Goal: Navigation & Orientation: Find specific page/section

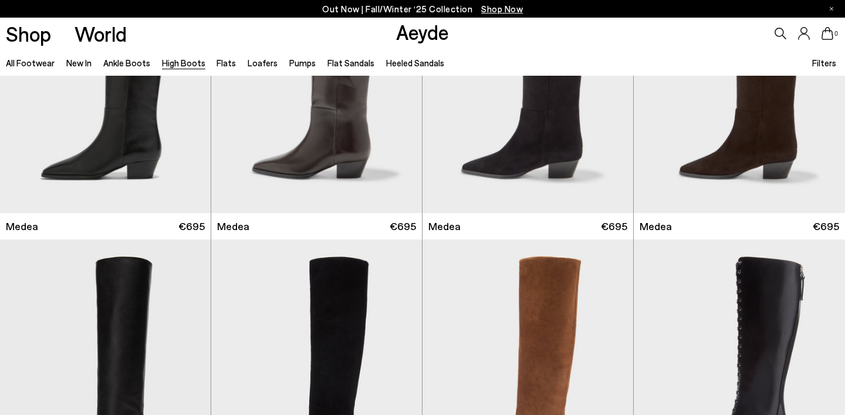
scroll to position [388, 0]
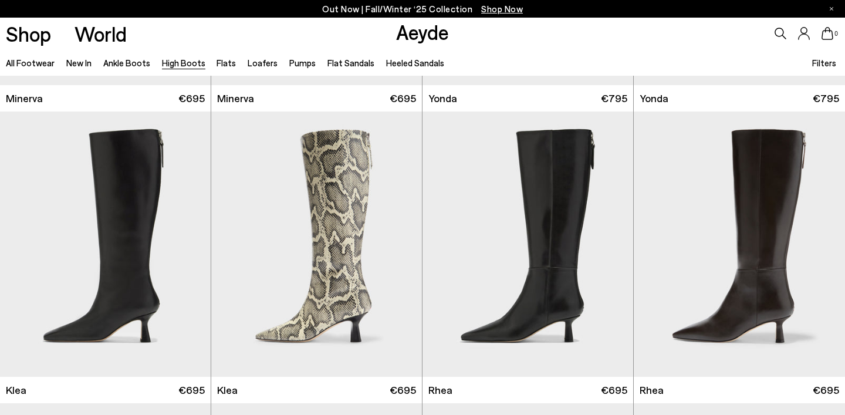
scroll to position [836, 0]
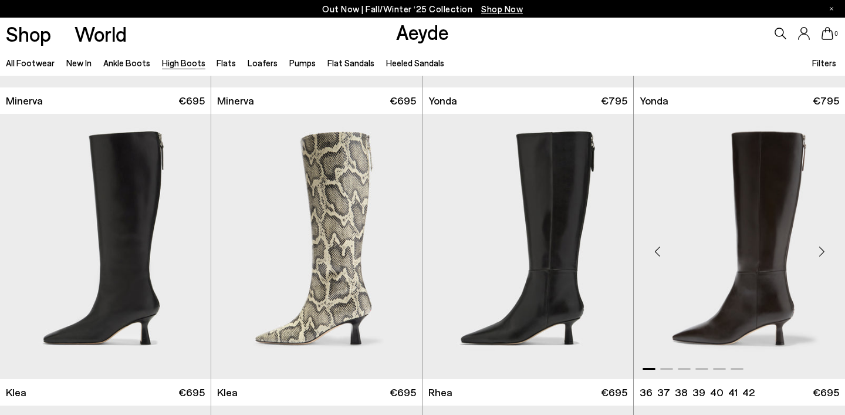
click at [824, 254] on div "Next slide" at bounding box center [821, 251] width 35 height 35
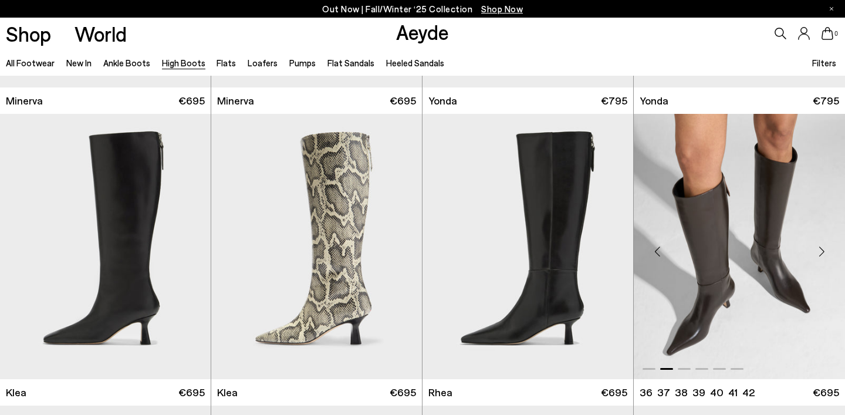
click at [824, 254] on div "Next slide" at bounding box center [821, 251] width 35 height 35
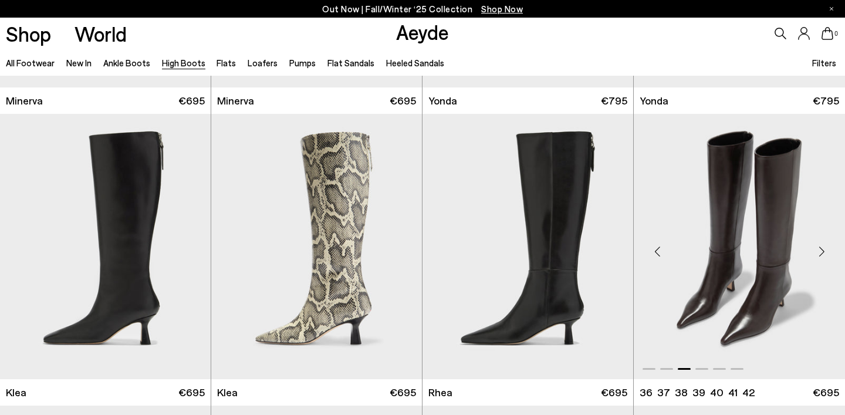
click at [824, 254] on div "Next slide" at bounding box center [821, 251] width 35 height 35
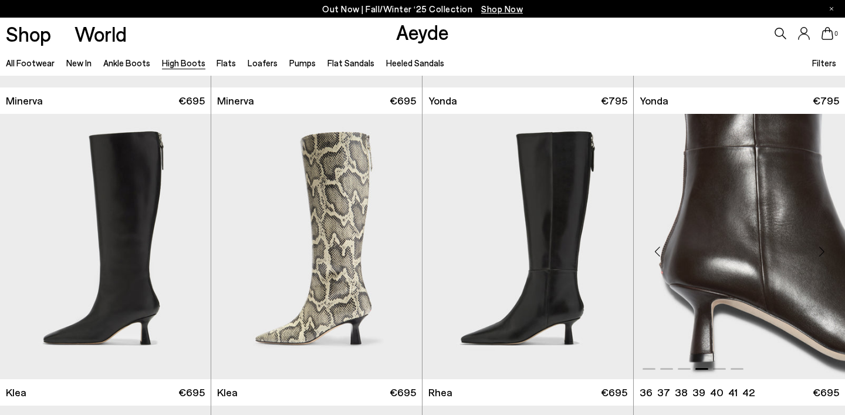
click at [824, 254] on div "Next slide" at bounding box center [821, 251] width 35 height 35
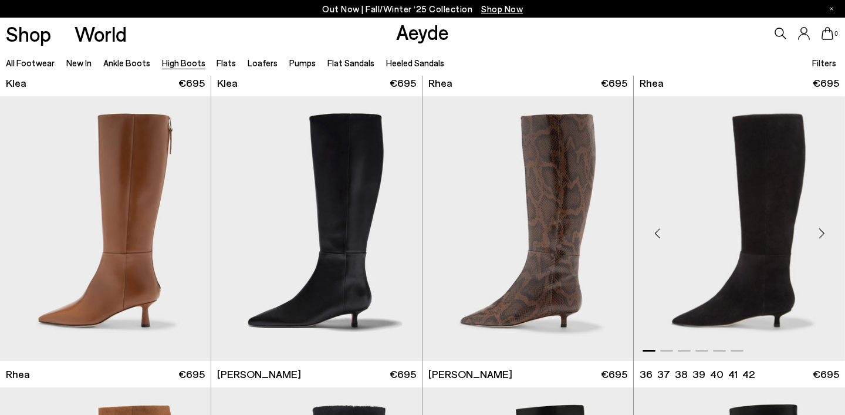
scroll to position [1145, 0]
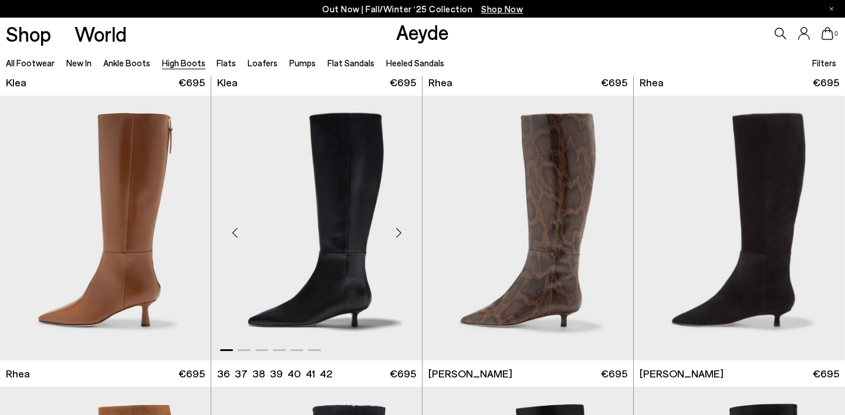
click at [400, 234] on div "Next slide" at bounding box center [398, 232] width 35 height 35
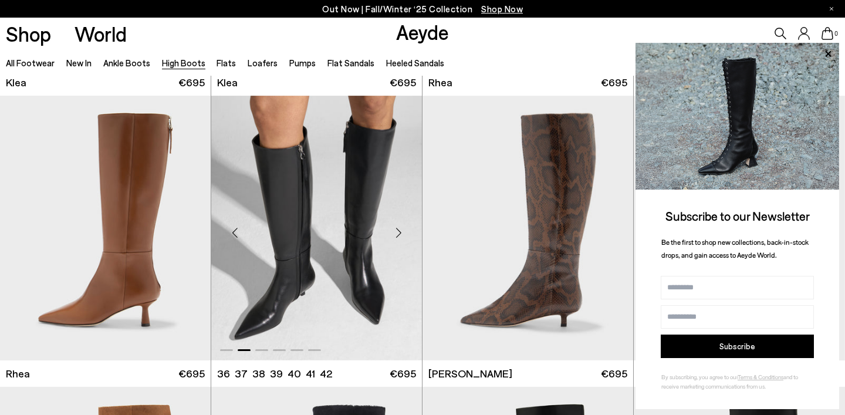
click at [400, 234] on div "Next slide" at bounding box center [398, 232] width 35 height 35
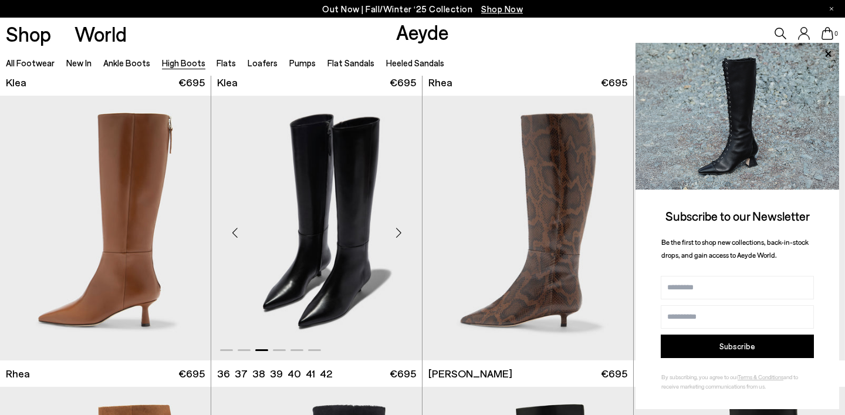
scroll to position [1502, 0]
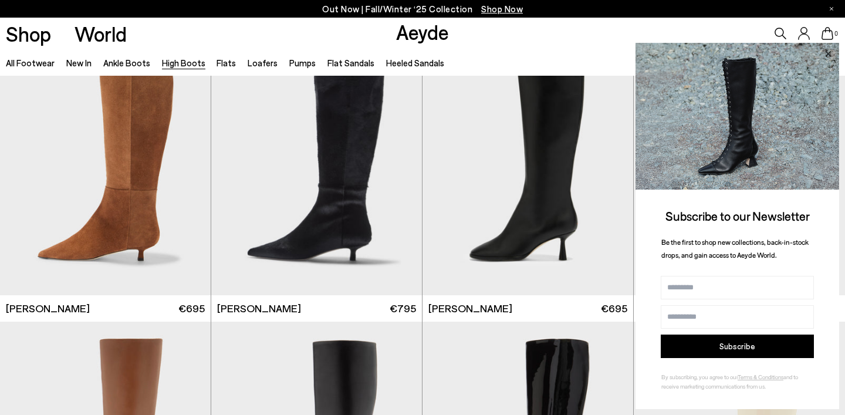
click at [830, 52] on icon at bounding box center [828, 53] width 6 height 6
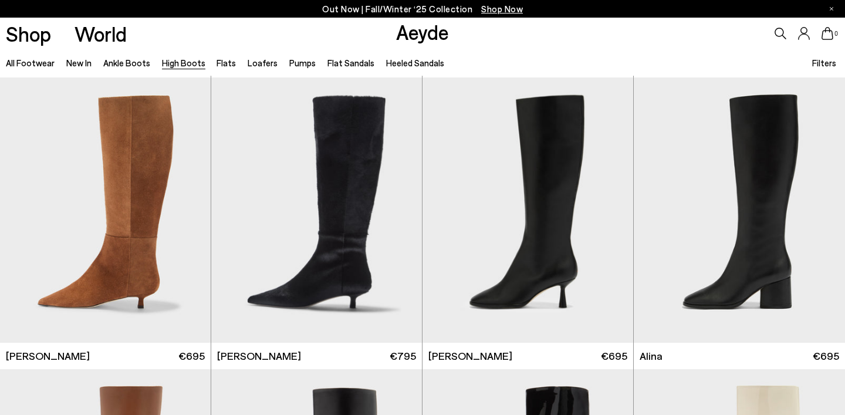
scroll to position [1456, 0]
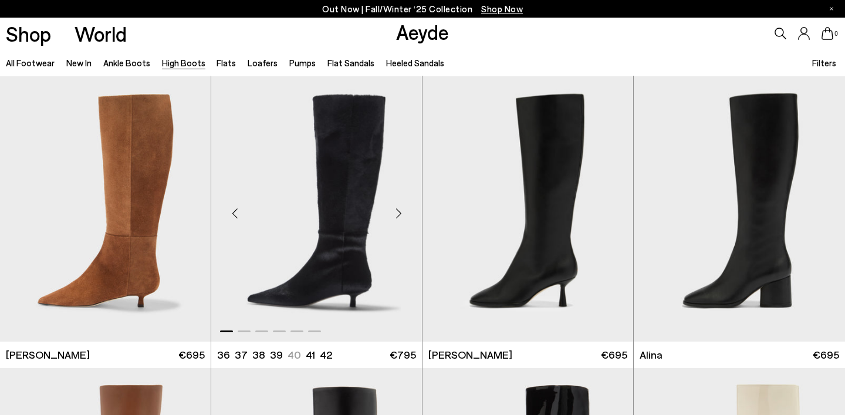
click at [398, 217] on div "Next slide" at bounding box center [398, 213] width 35 height 35
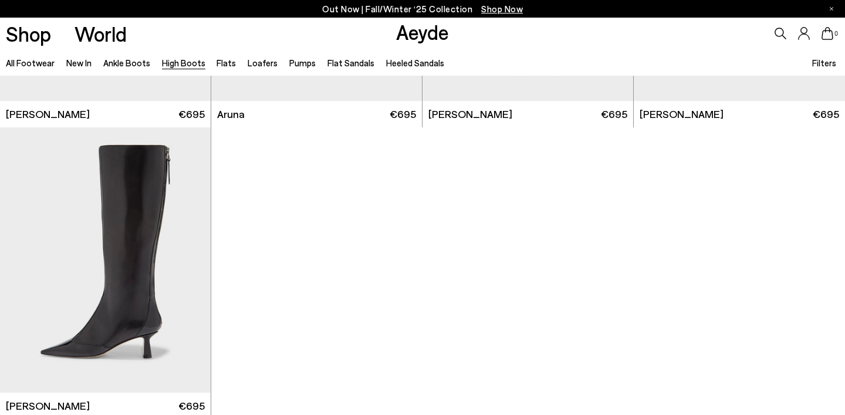
scroll to position [2919, 0]
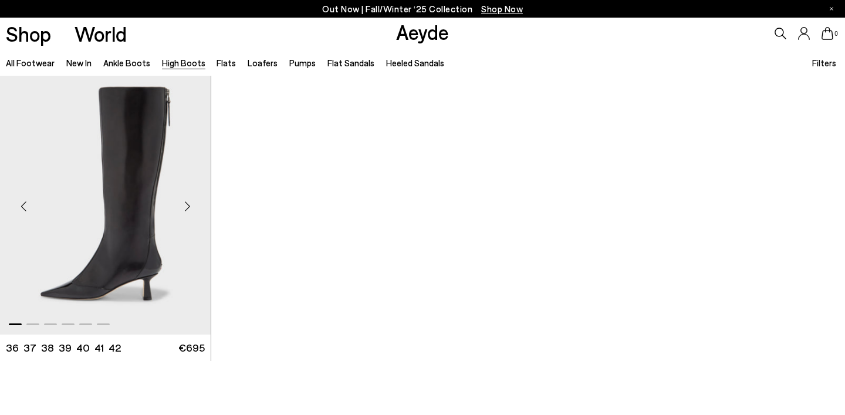
click at [188, 205] on div "Next slide" at bounding box center [187, 206] width 35 height 35
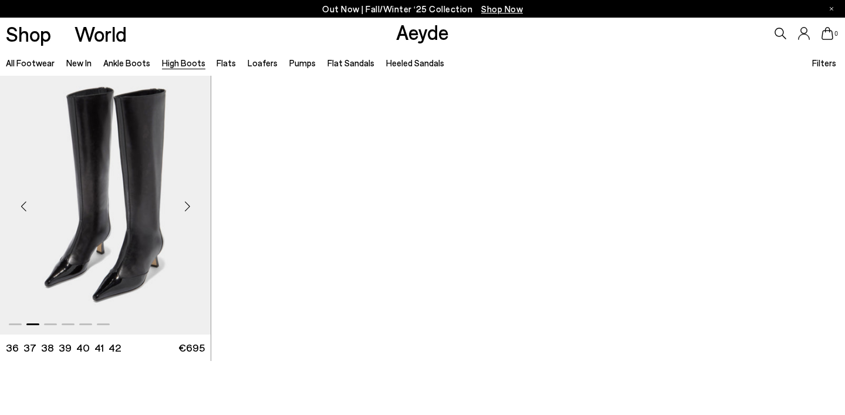
click at [188, 205] on div "Next slide" at bounding box center [187, 206] width 35 height 35
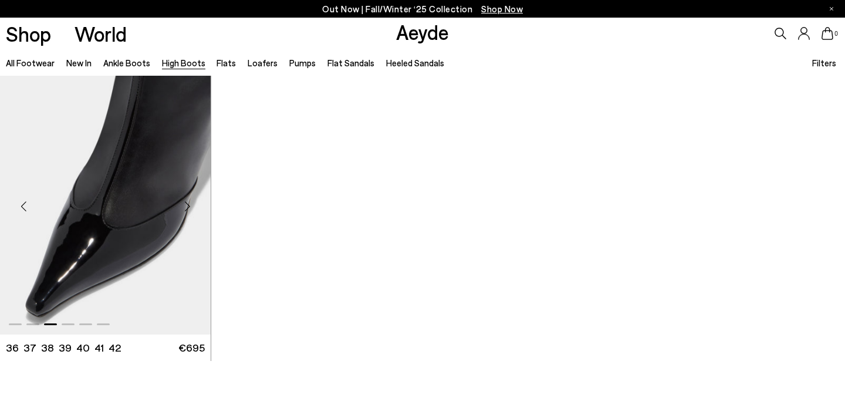
click at [188, 205] on div "Next slide" at bounding box center [187, 206] width 35 height 35
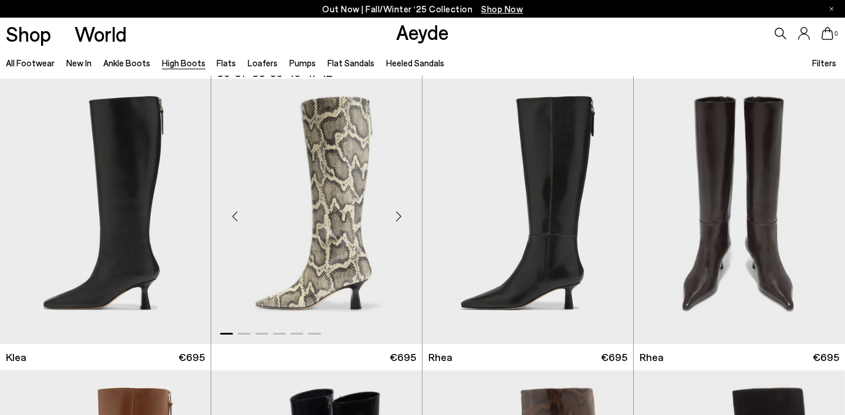
scroll to position [872, 0]
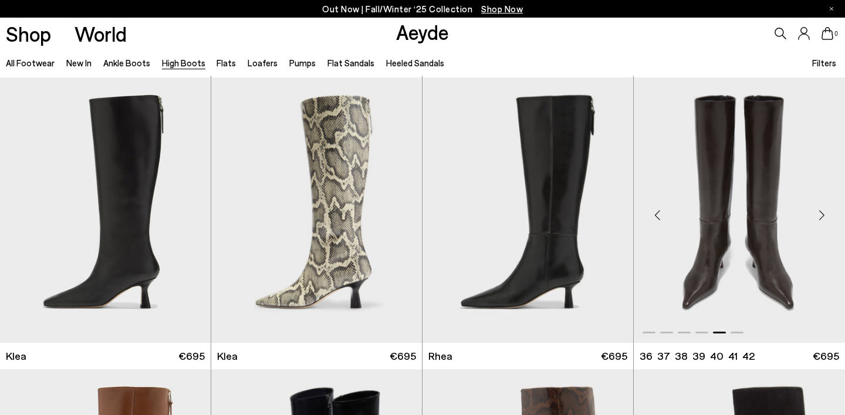
click at [823, 211] on div "Next slide" at bounding box center [821, 214] width 35 height 35
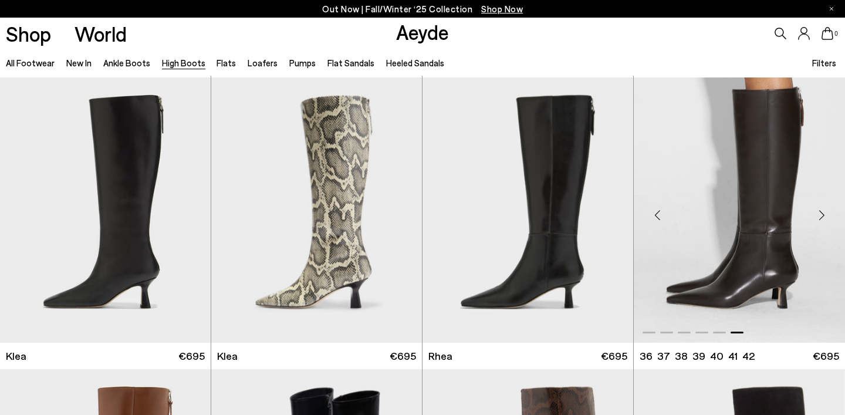
click at [823, 211] on div "Next slide" at bounding box center [821, 214] width 35 height 35
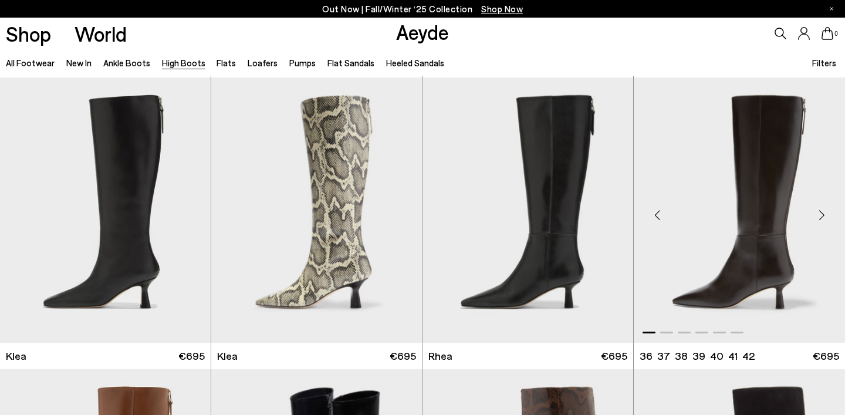
click at [823, 211] on div "Next slide" at bounding box center [821, 214] width 35 height 35
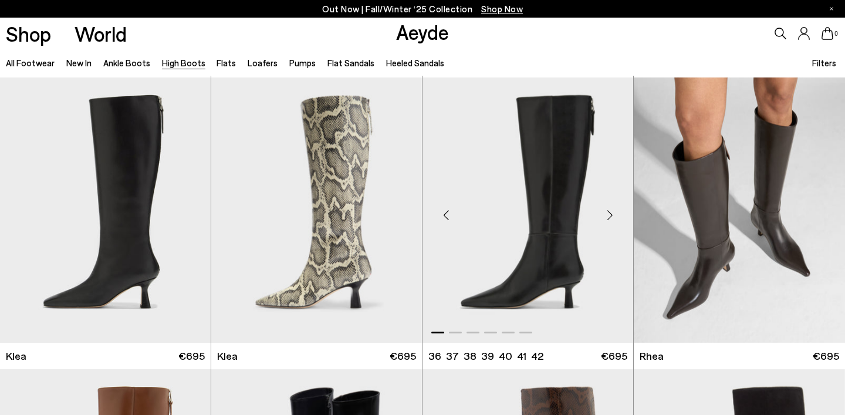
click at [610, 212] on div "Next slide" at bounding box center [609, 214] width 35 height 35
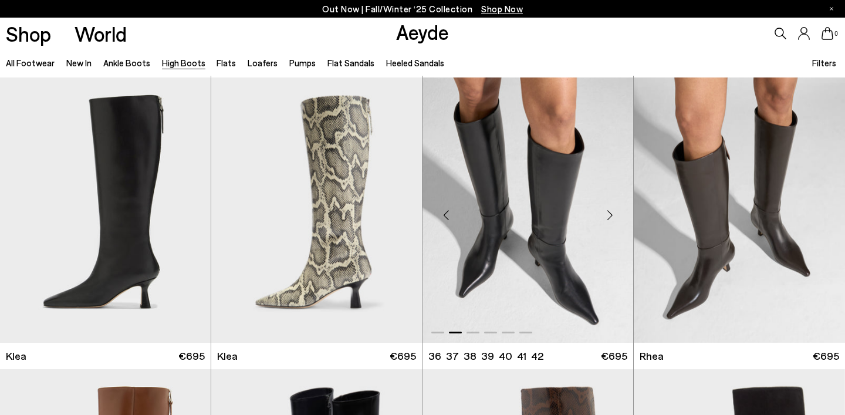
click at [610, 212] on div "Next slide" at bounding box center [609, 214] width 35 height 35
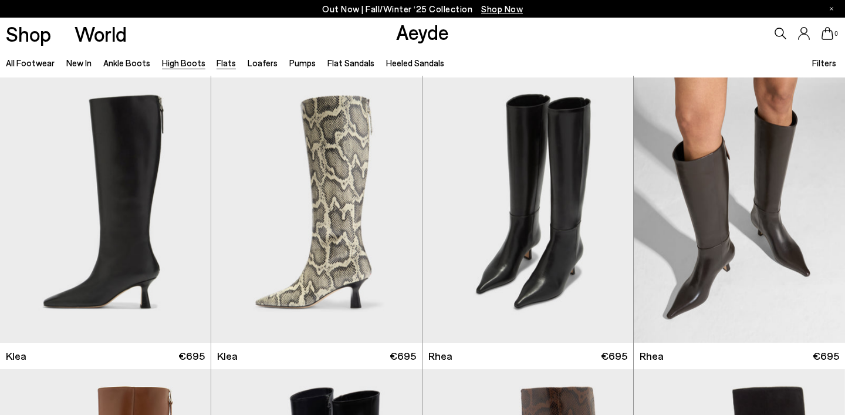
click at [226, 67] on link "Flats" at bounding box center [226, 63] width 19 height 11
